Goal: Task Accomplishment & Management: Manage account settings

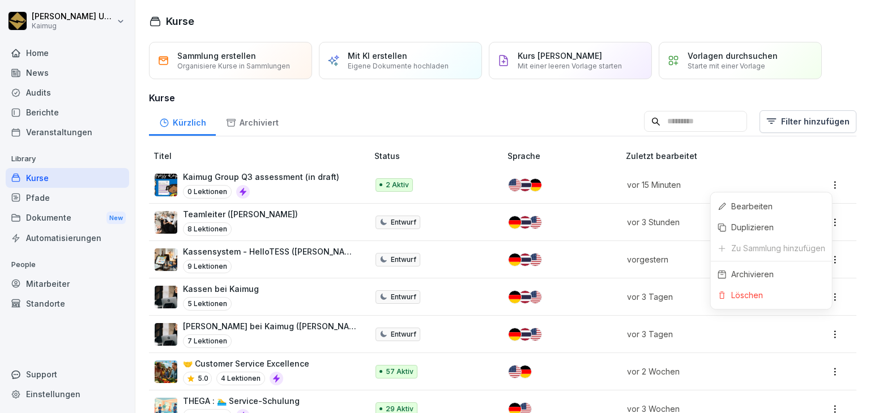
click at [822, 189] on html "[PERSON_NAME] Kaimug Home News Audits Berichte Veranstaltungen Library Kurse Pf…" at bounding box center [435, 206] width 870 height 413
click at [793, 207] on div "Bearbeiten" at bounding box center [771, 206] width 121 height 21
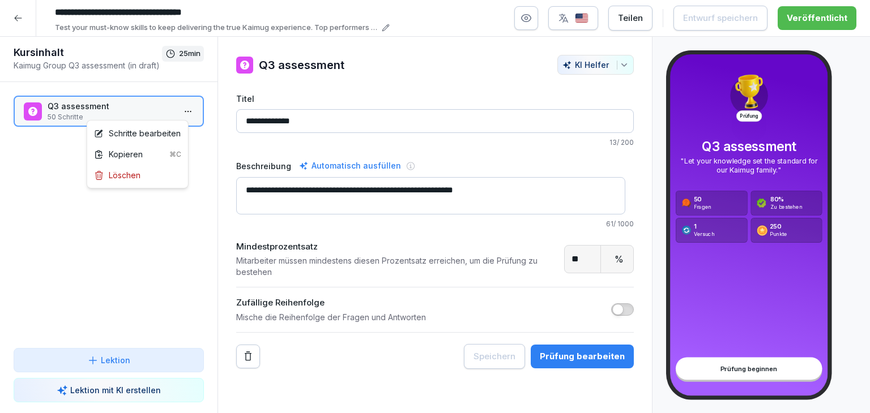
click at [170, 113] on html "**********" at bounding box center [435, 206] width 870 height 413
click at [172, 129] on div "Schritte bearbeiten" at bounding box center [137, 133] width 87 height 12
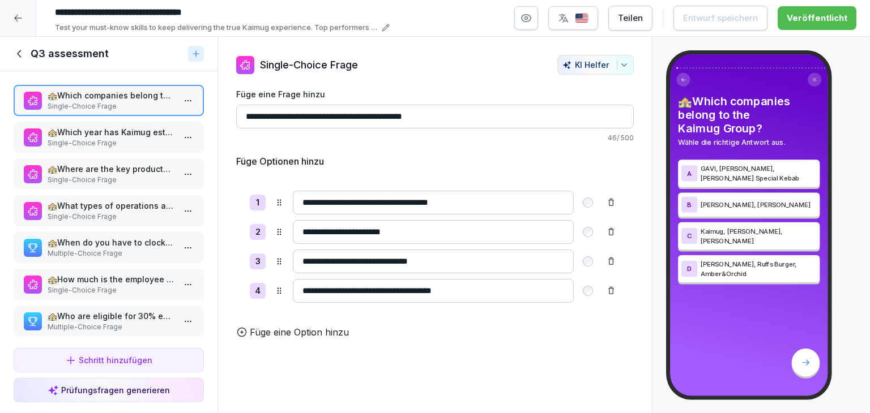
click at [137, 136] on p "🏤​Which year has Kaimug established?" at bounding box center [111, 132] width 127 height 12
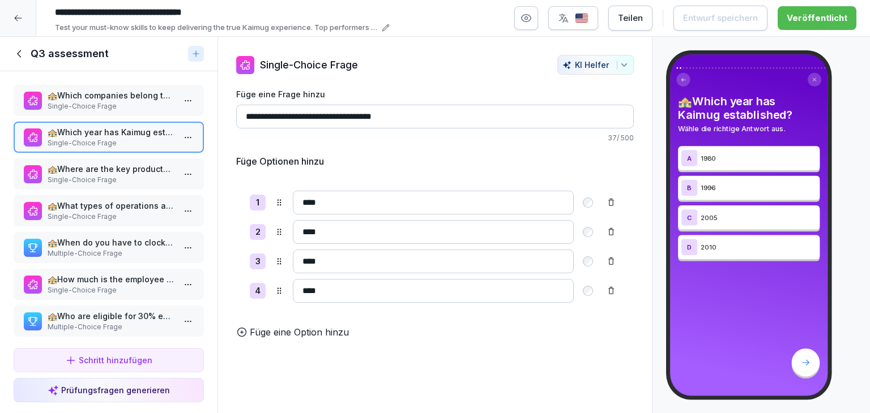
click at [14, 24] on div at bounding box center [18, 18] width 36 height 36
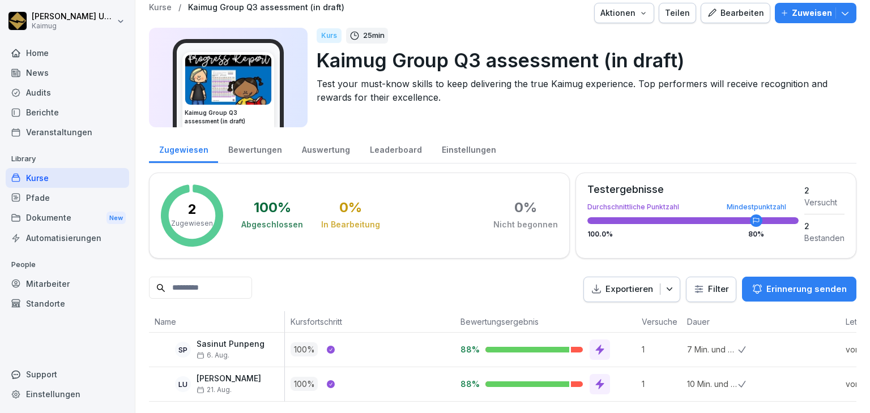
scroll to position [24, 0]
click at [409, 341] on div "100 %" at bounding box center [370, 350] width 170 height 34
click at [522, 347] on div at bounding box center [528, 350] width 86 height 6
click at [605, 344] on icon at bounding box center [599, 349] width 11 height 11
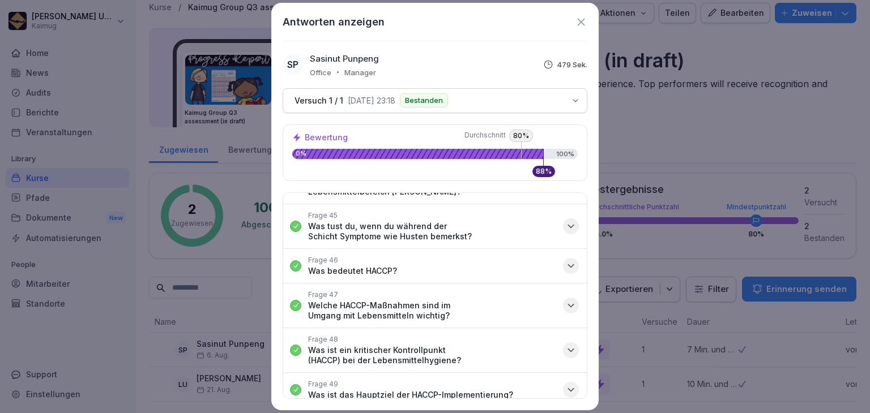
scroll to position [1749, 0]
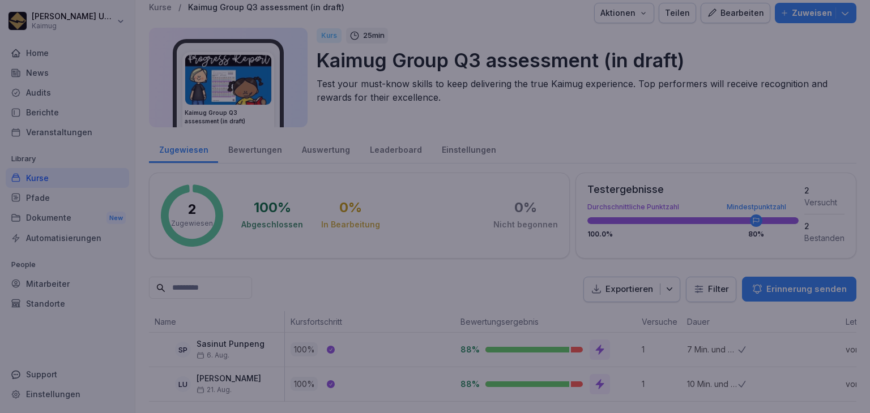
click at [628, 120] on div at bounding box center [435, 206] width 870 height 413
